Goal: Understand process/instructions

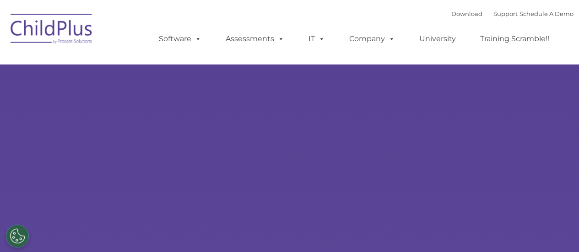
select select "MEDIUM"
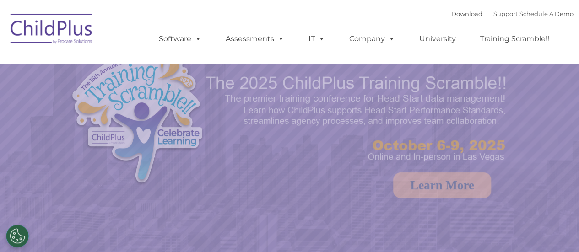
select select "MEDIUM"
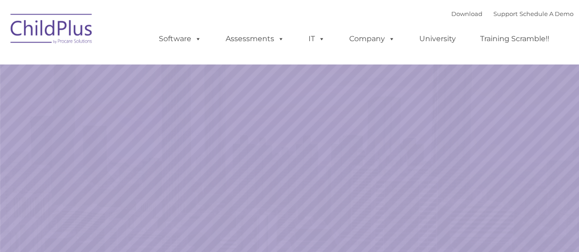
select select "MEDIUM"
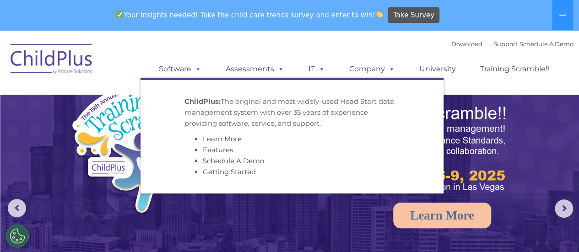
click at [180, 71] on link "Software" at bounding box center [180, 69] width 61 height 18
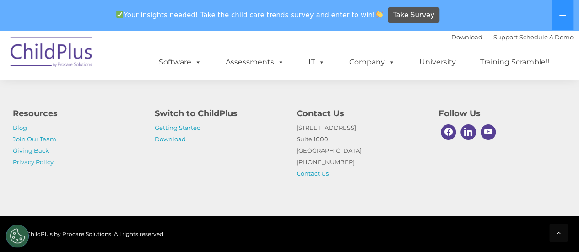
scroll to position [2370, 0]
click at [180, 129] on link "Getting Started" at bounding box center [178, 127] width 46 height 7
